Goal: Information Seeking & Learning: Find specific page/section

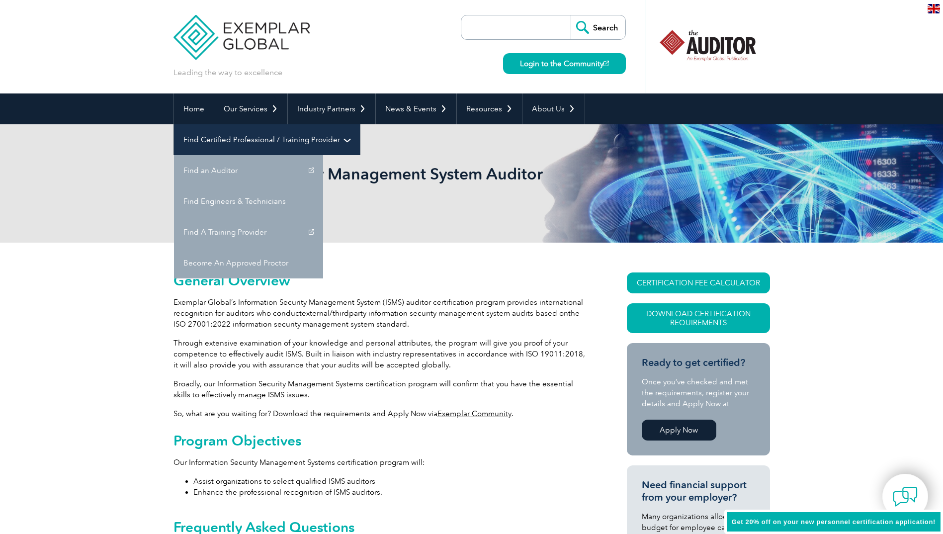
drag, startPoint x: 729, startPoint y: 304, endPoint x: 661, endPoint y: 95, distance: 219.3
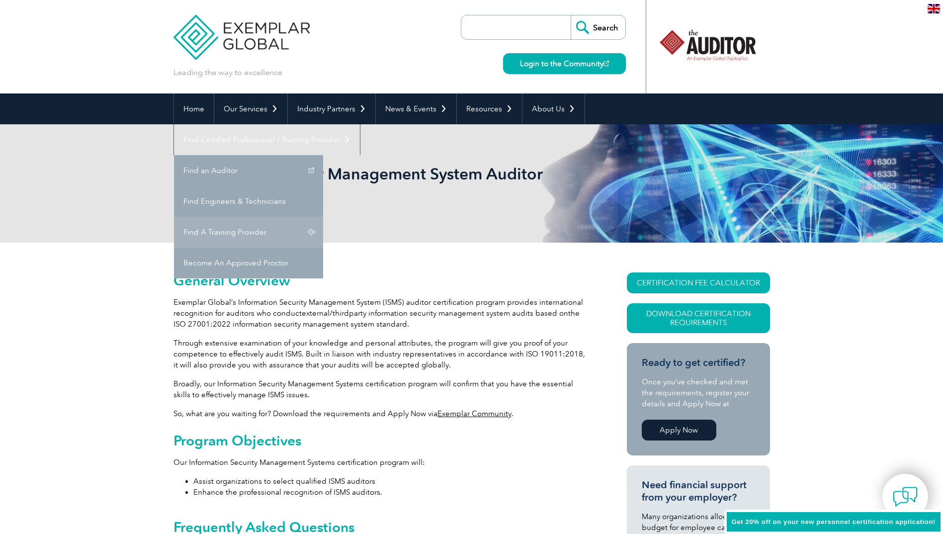
click at [323, 217] on link "Find A Training Provider" at bounding box center [248, 232] width 149 height 31
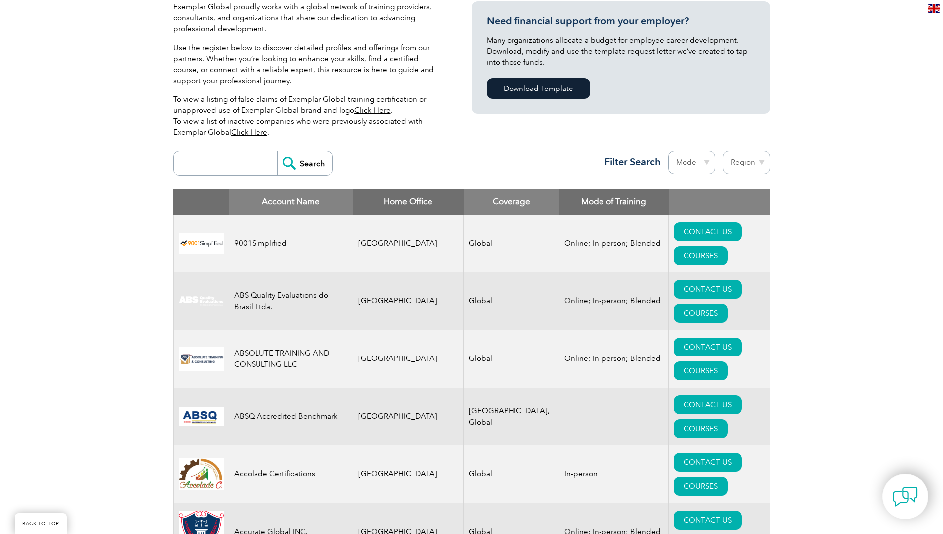
scroll to position [249, 0]
click at [764, 160] on select "Region [GEOGRAPHIC_DATA] [GEOGRAPHIC_DATA] [GEOGRAPHIC_DATA] [GEOGRAPHIC_DATA] …" at bounding box center [746, 161] width 47 height 23
select select "[GEOGRAPHIC_DATA]"
click at [723, 150] on select "Region [GEOGRAPHIC_DATA] [GEOGRAPHIC_DATA] [GEOGRAPHIC_DATA] [GEOGRAPHIC_DATA] …" at bounding box center [746, 161] width 47 height 23
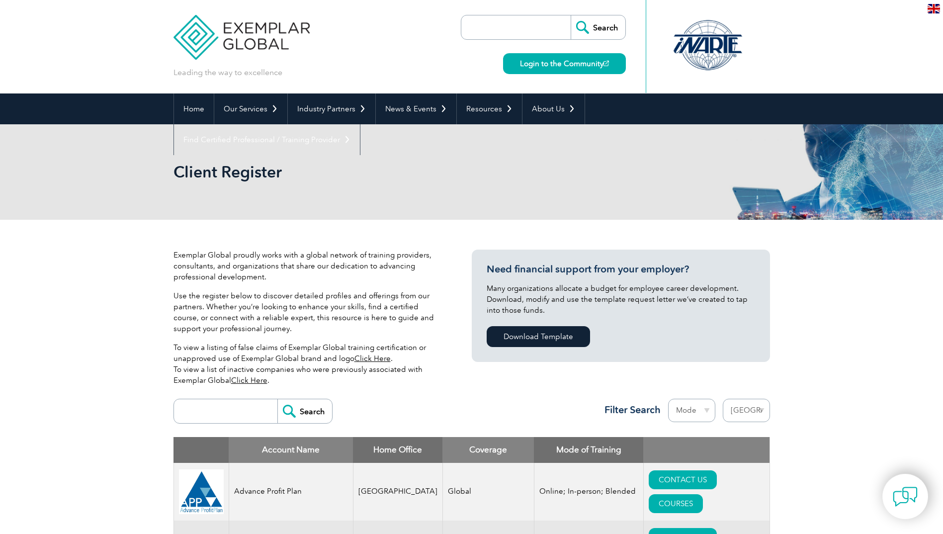
select select "[GEOGRAPHIC_DATA]"
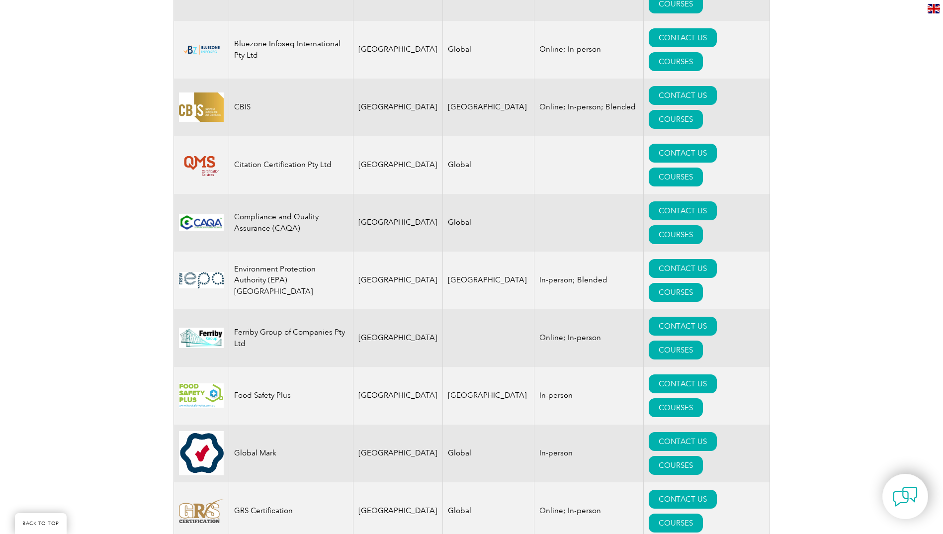
scroll to position [415, 0]
